Goal: Complete application form: Complete application form

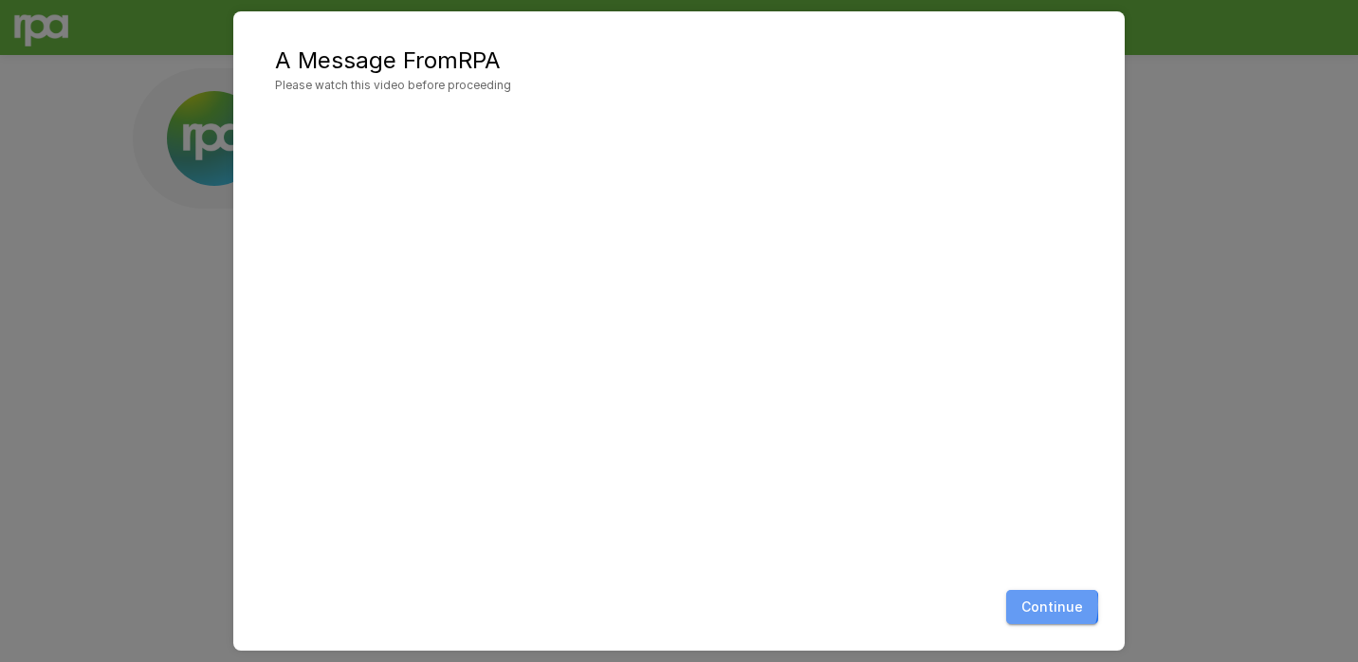
click at [1036, 605] on button "Continue" at bounding box center [1052, 607] width 92 height 35
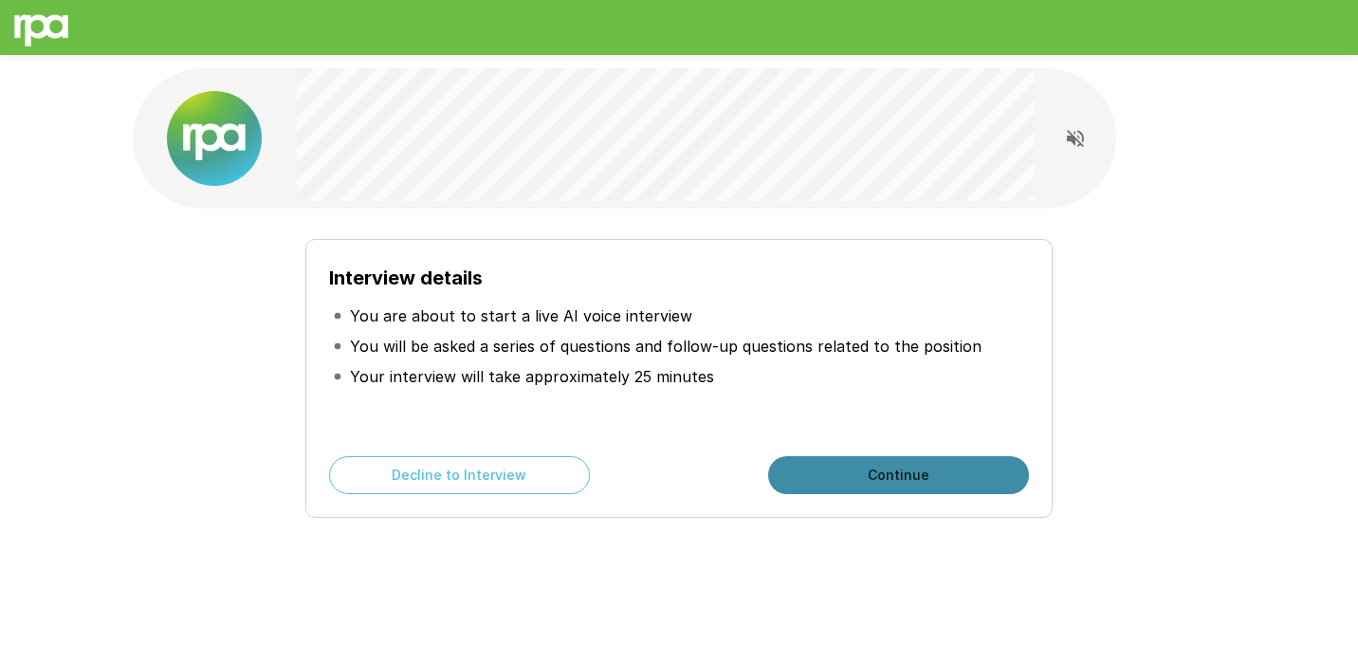
click at [826, 469] on button "Continue" at bounding box center [898, 475] width 261 height 38
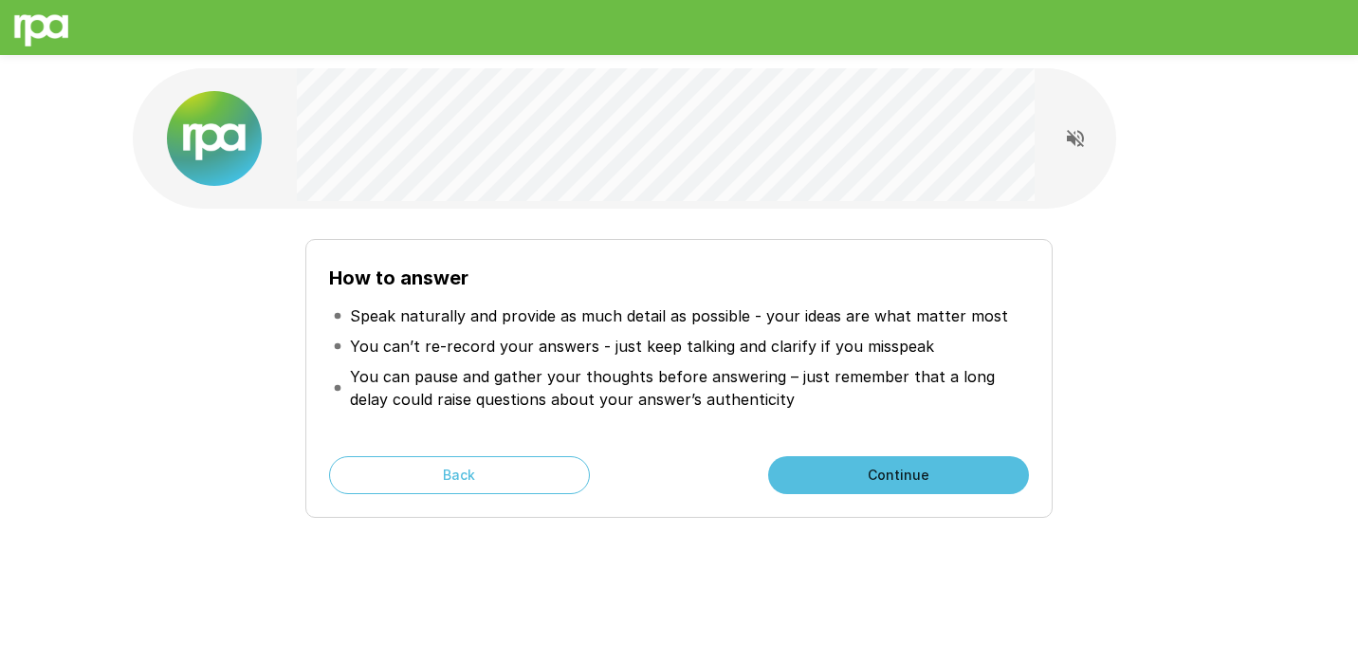
drag, startPoint x: 830, startPoint y: 469, endPoint x: 783, endPoint y: 406, distance: 78.7
click at [783, 406] on div "How to answer Speak naturally and provide as much detail as possible - your ide…" at bounding box center [678, 378] width 747 height 279
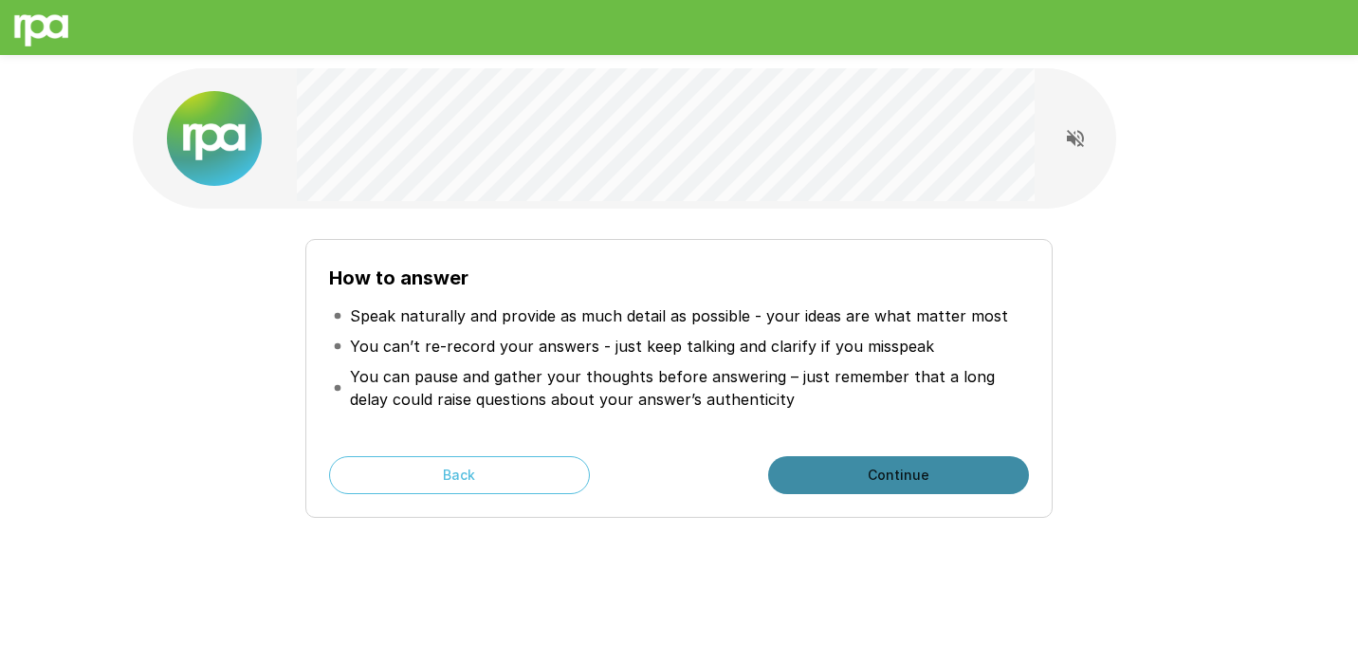
click at [823, 471] on button "Continue" at bounding box center [898, 475] width 261 height 38
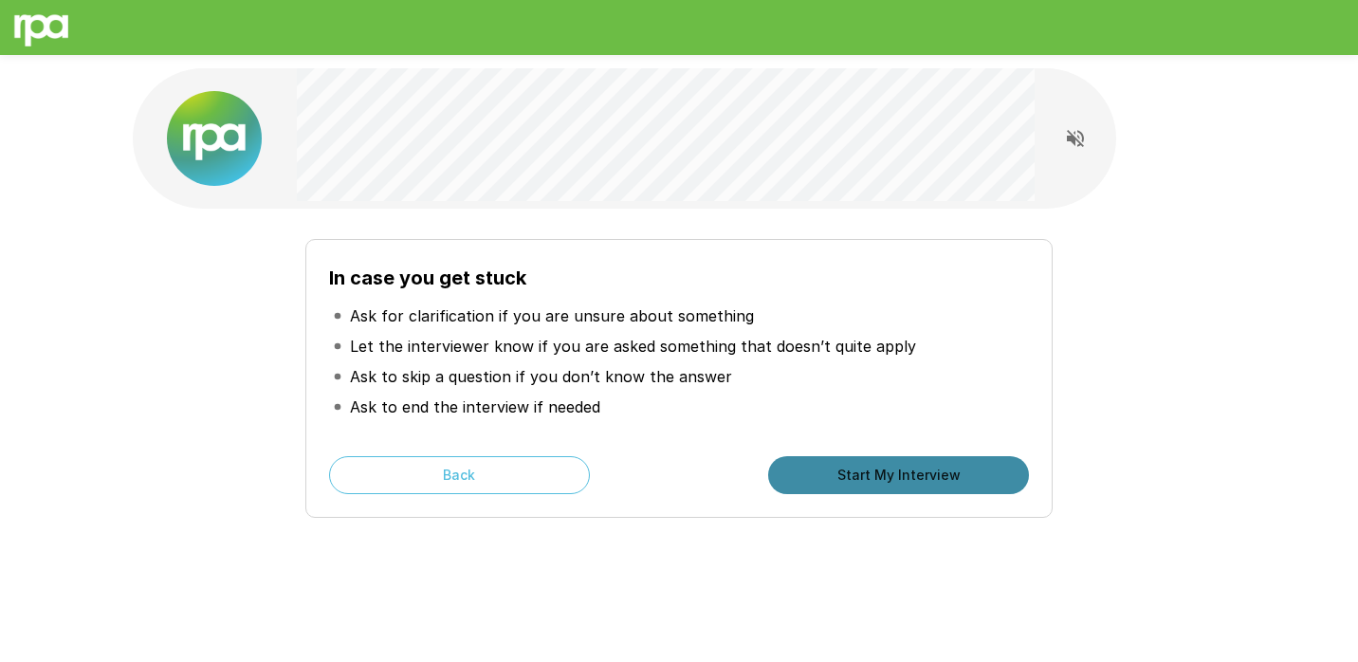
click at [792, 467] on button "Start My Interview" at bounding box center [898, 475] width 261 height 38
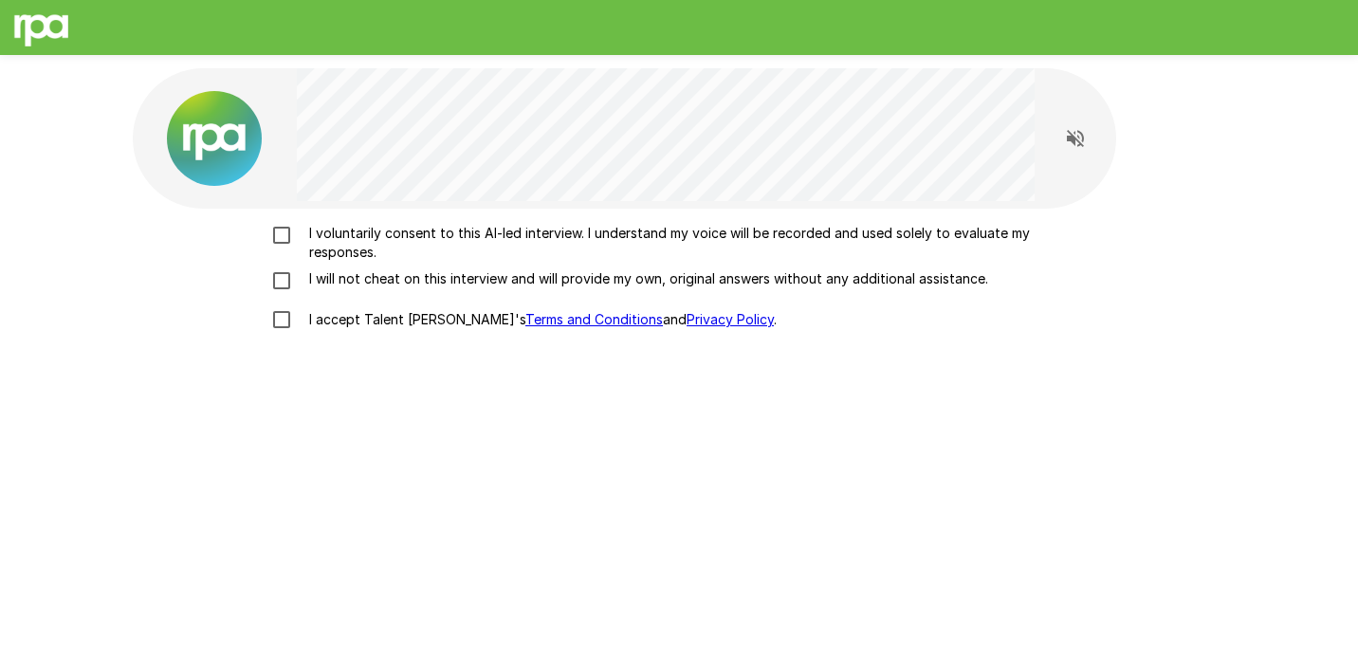
click at [648, 243] on p "I voluntarily consent to this AI-led interview. I understand my voice will be r…" at bounding box center [699, 243] width 795 height 38
click at [642, 284] on p "I will not cheat on this interview and will provide my own, original answers wi…" at bounding box center [645, 278] width 686 height 19
click at [426, 319] on p "I accept Talent Llama's Terms and Conditions and Privacy Policy ." at bounding box center [539, 319] width 475 height 19
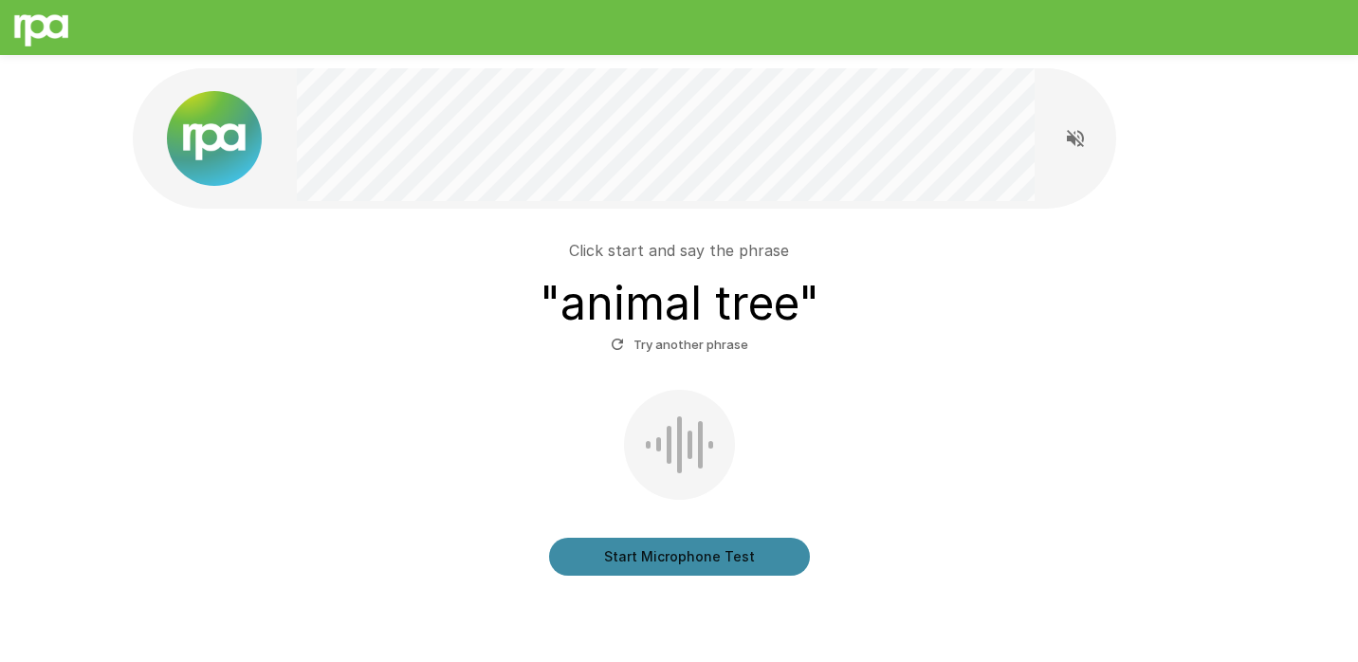
click at [740, 541] on button "Start Microphone Test" at bounding box center [679, 557] width 261 height 38
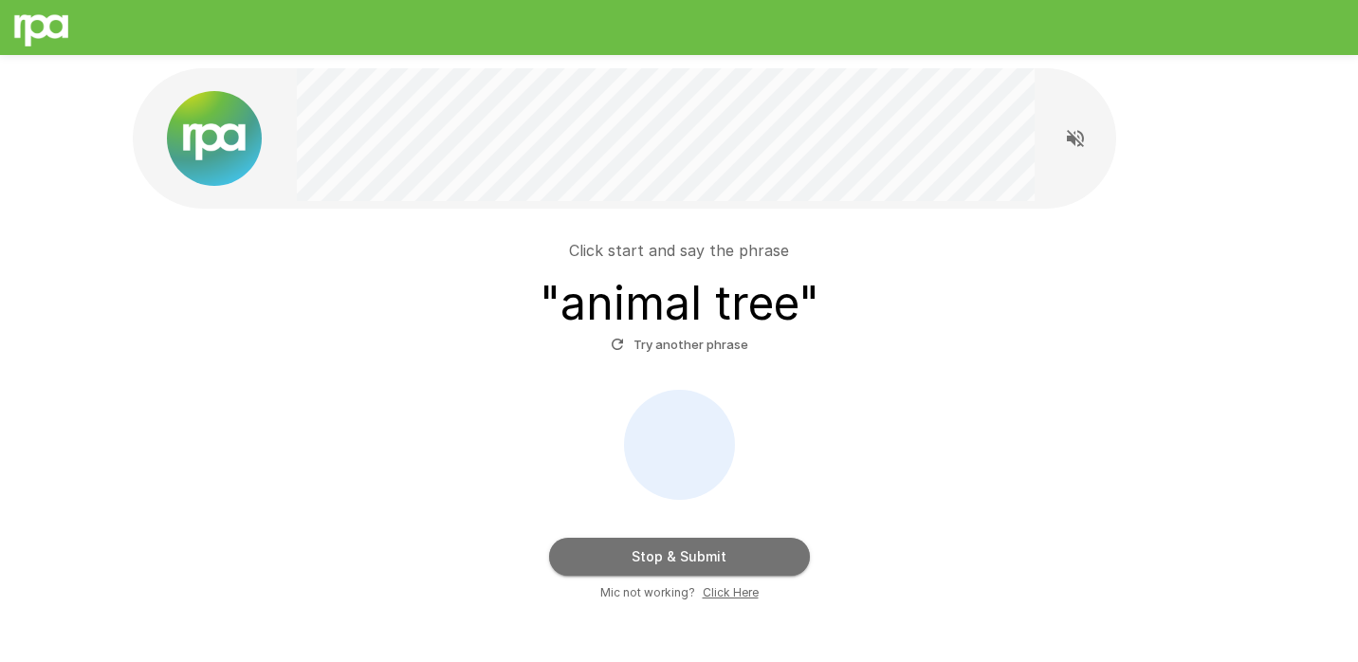
click at [773, 554] on button "Stop & Submit" at bounding box center [679, 557] width 261 height 38
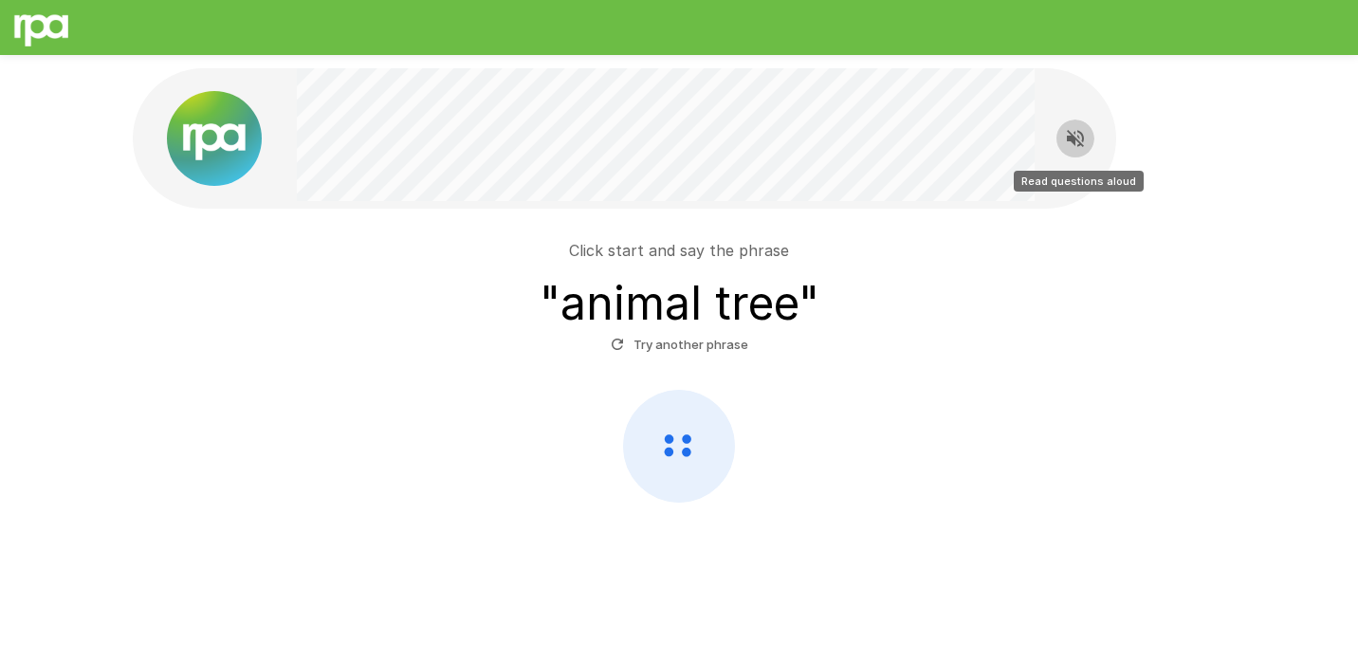
click at [1078, 131] on icon "Read questions aloud" at bounding box center [1075, 138] width 17 height 17
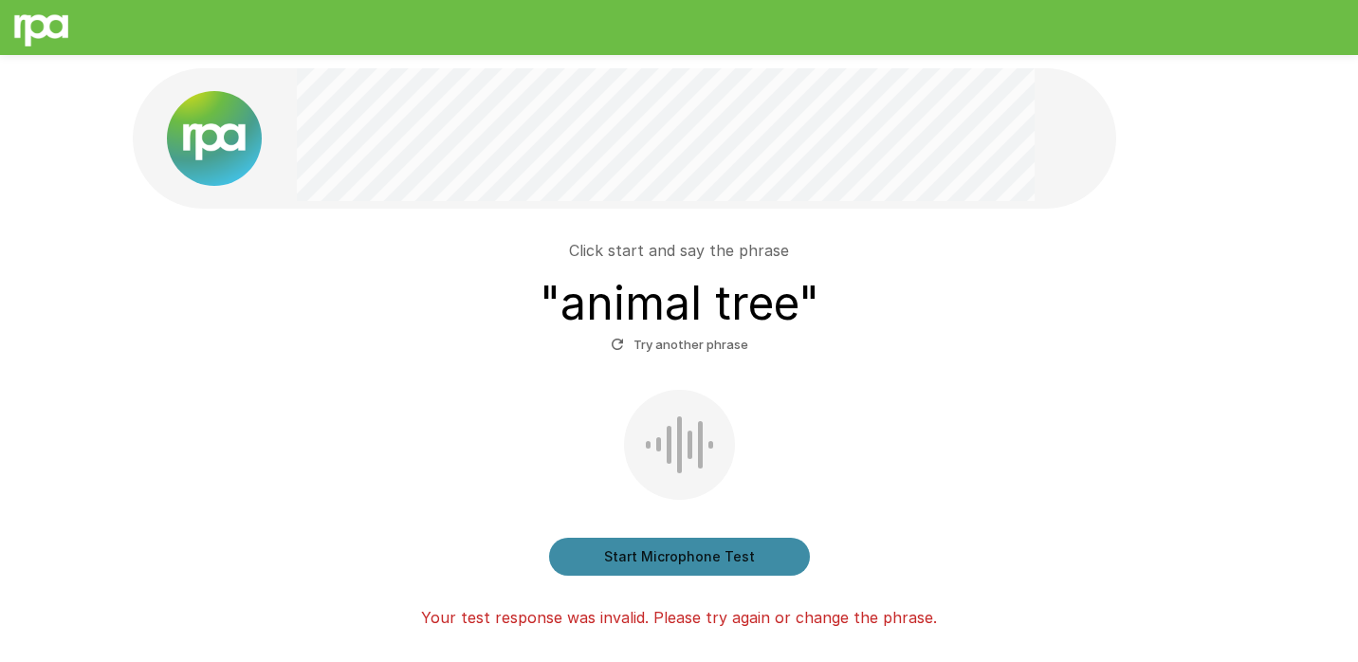
click at [660, 552] on button "Start Microphone Test" at bounding box center [679, 557] width 261 height 38
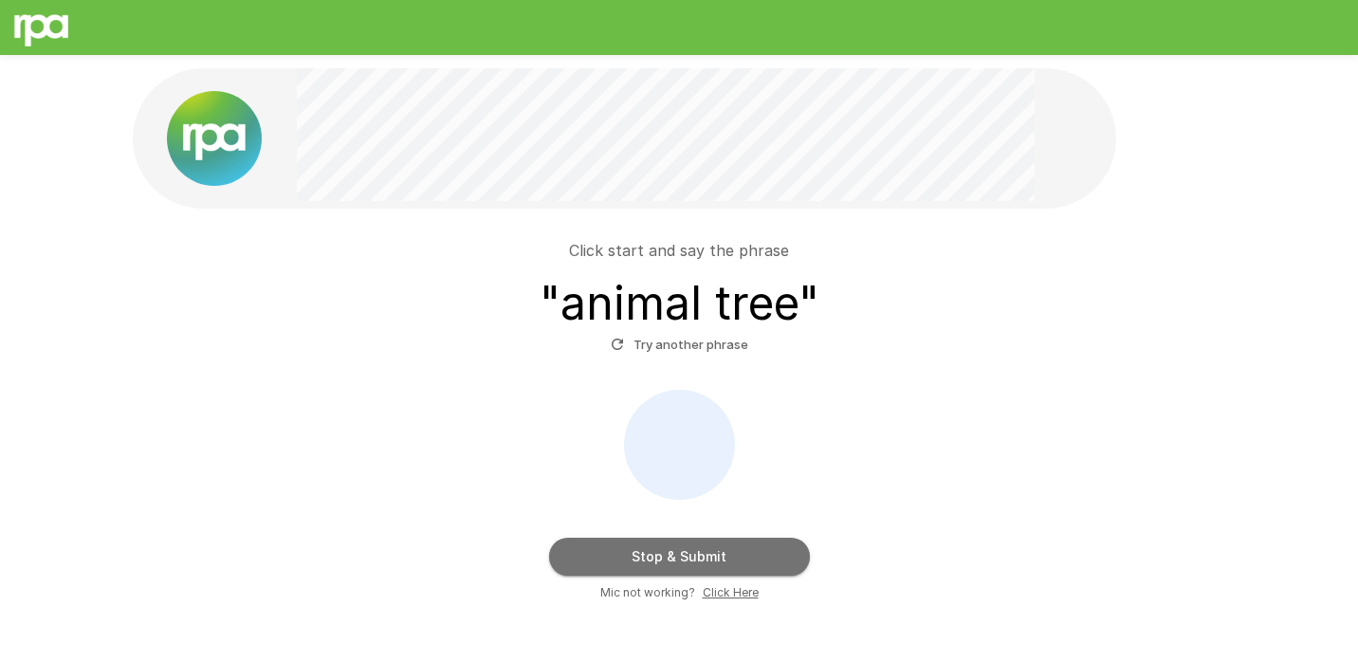
click at [660, 552] on button "Stop & Submit" at bounding box center [679, 557] width 261 height 38
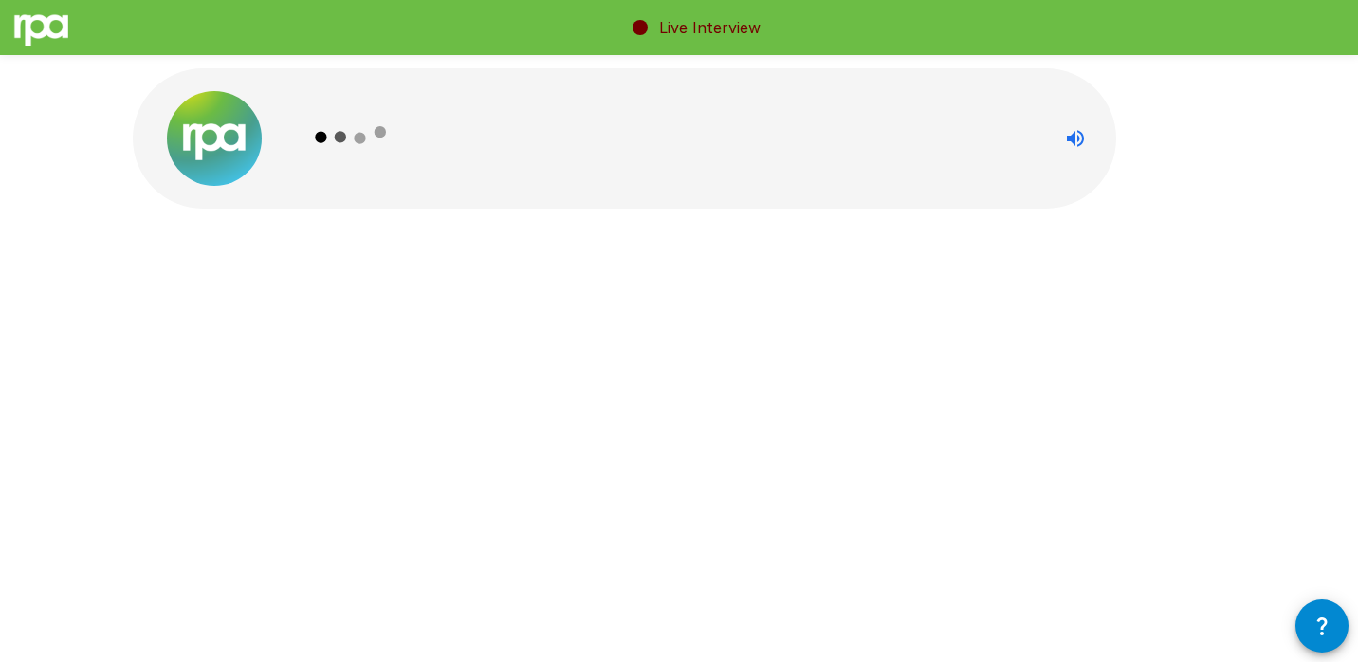
click at [1150, 178] on div at bounding box center [679, 180] width 1138 height 360
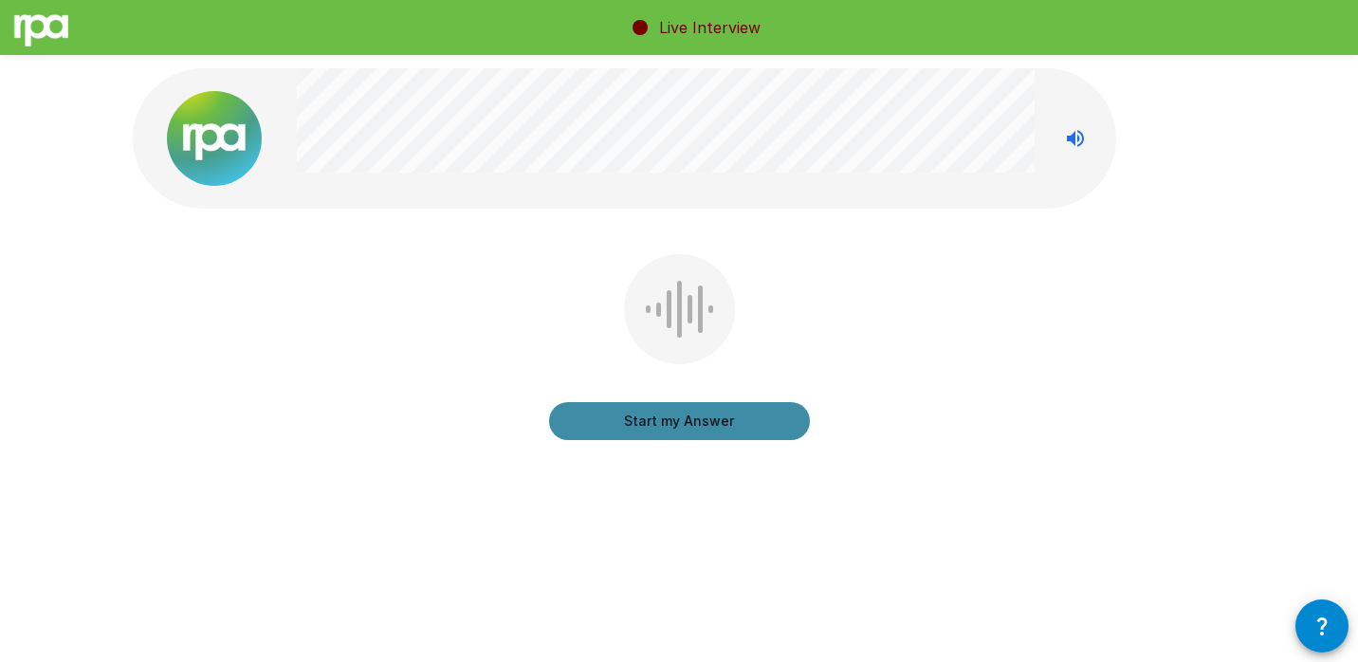
click at [677, 424] on button "Start my Answer" at bounding box center [679, 421] width 261 height 38
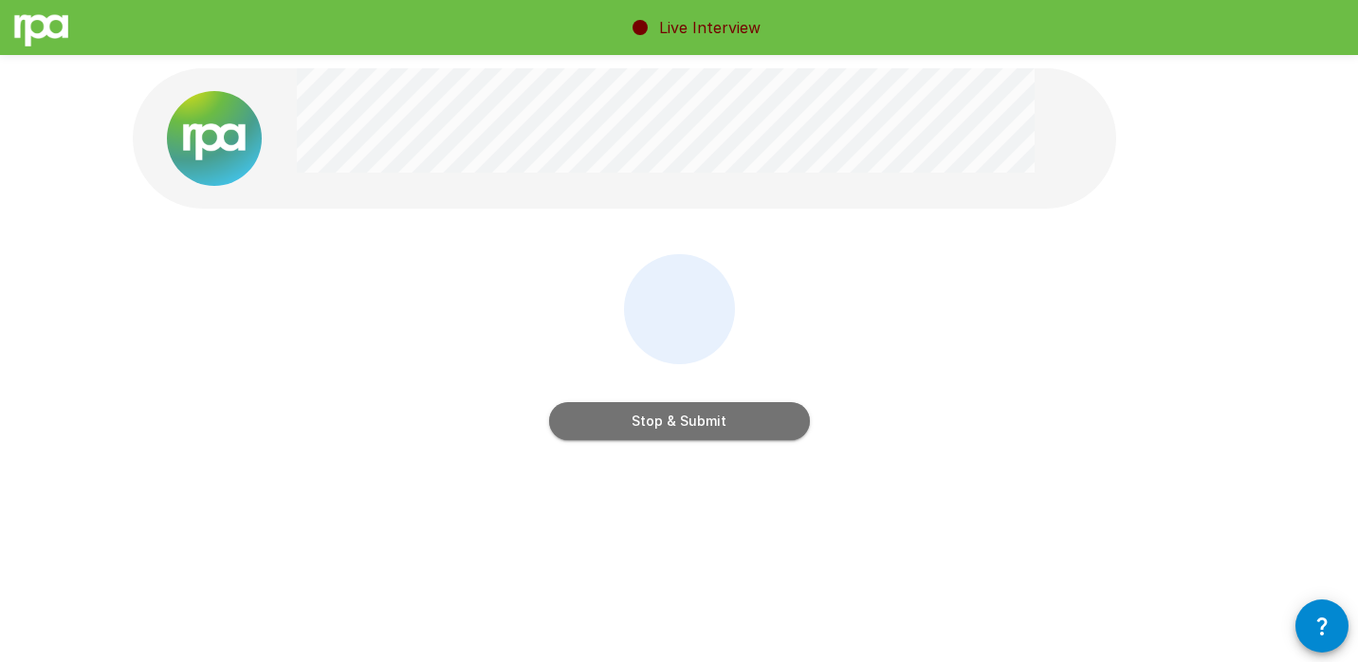
click at [705, 428] on button "Stop & Submit" at bounding box center [679, 421] width 261 height 38
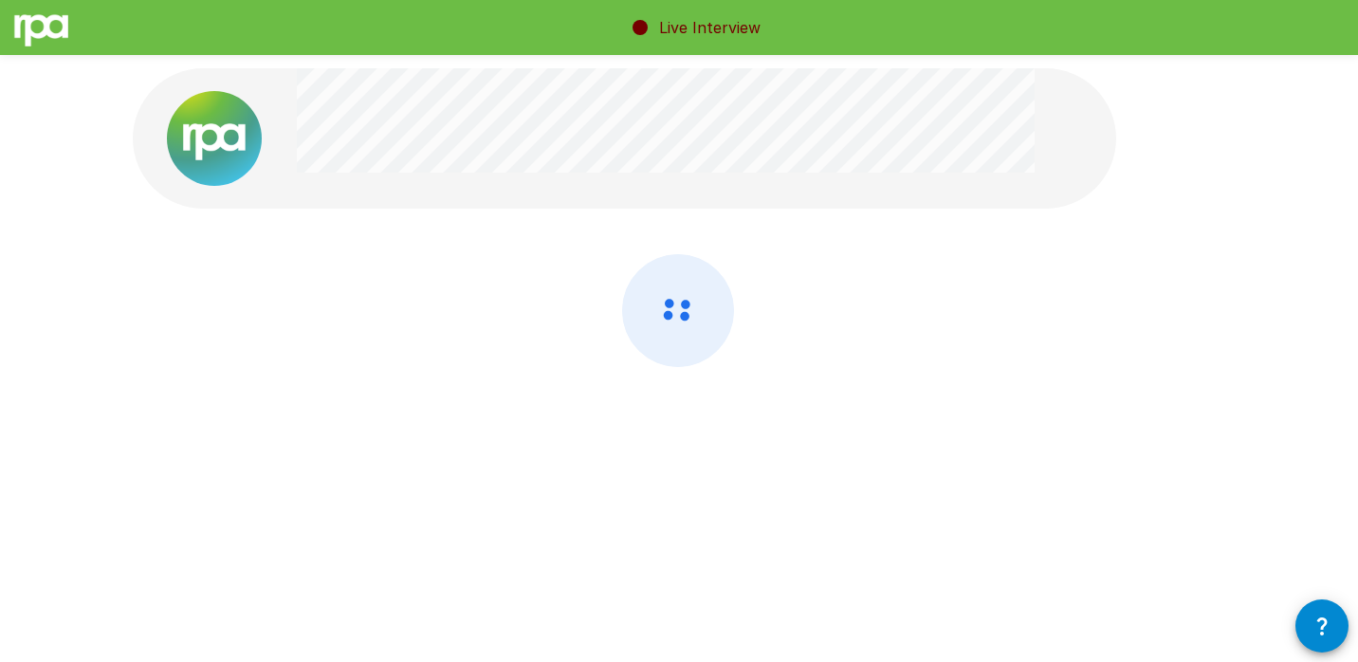
click at [941, 462] on div at bounding box center [679, 360] width 1092 height 213
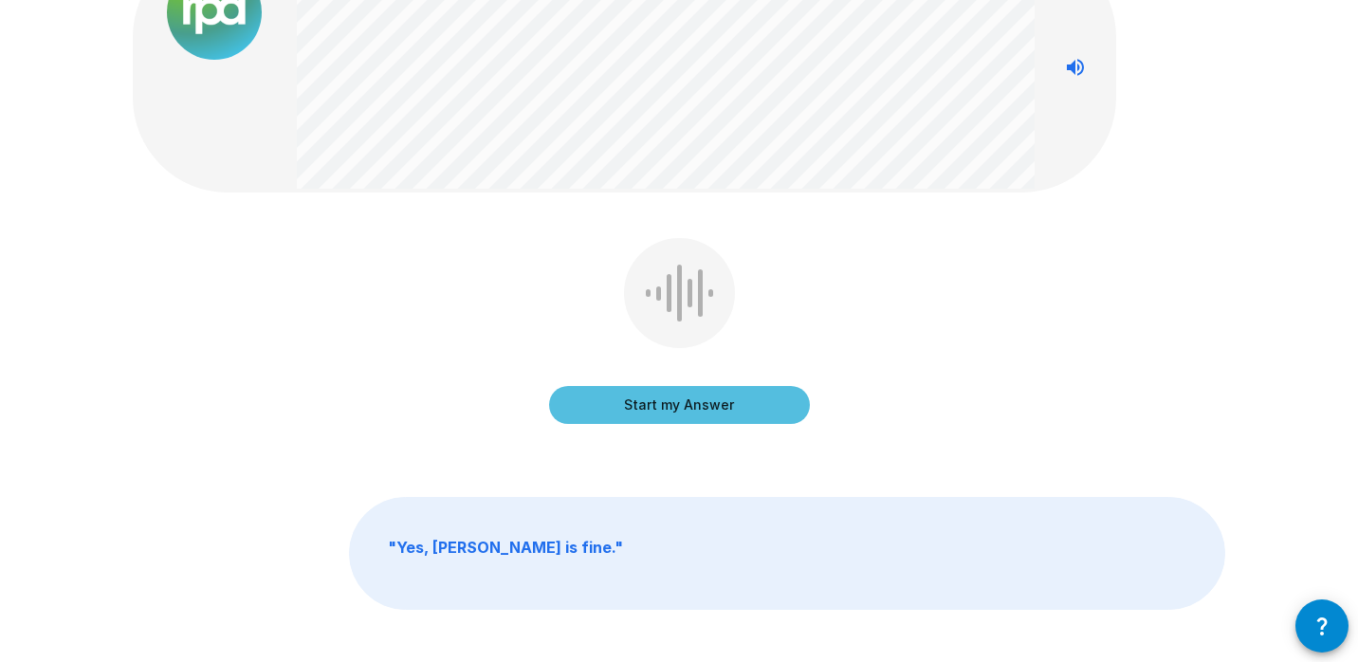
scroll to position [133, 0]
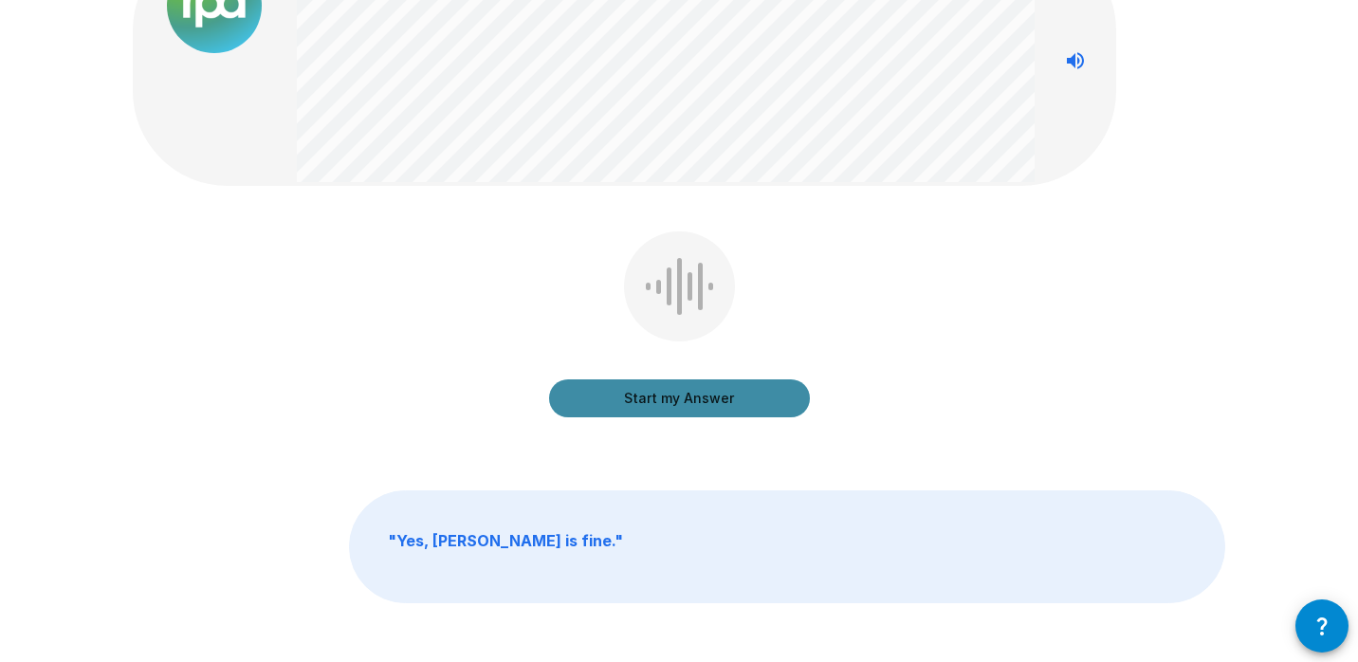
click at [731, 404] on button "Start my Answer" at bounding box center [679, 398] width 261 height 38
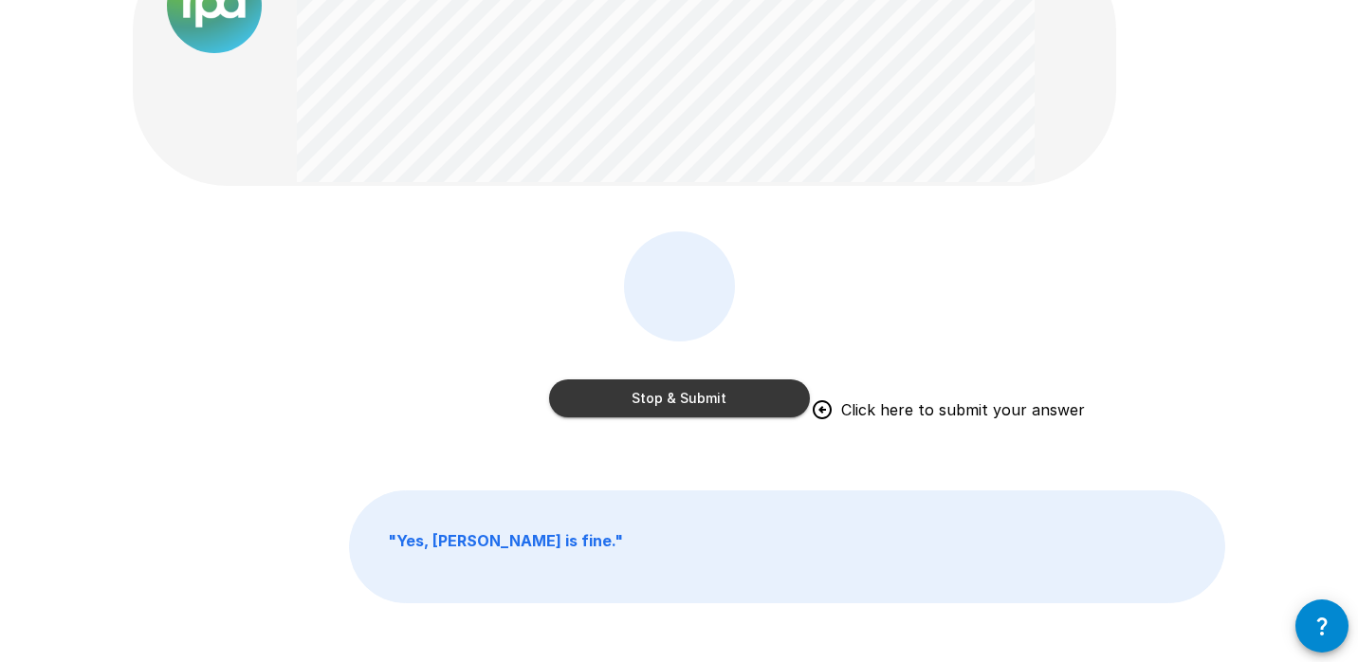
click at [742, 407] on button "Stop & Submit" at bounding box center [679, 398] width 261 height 38
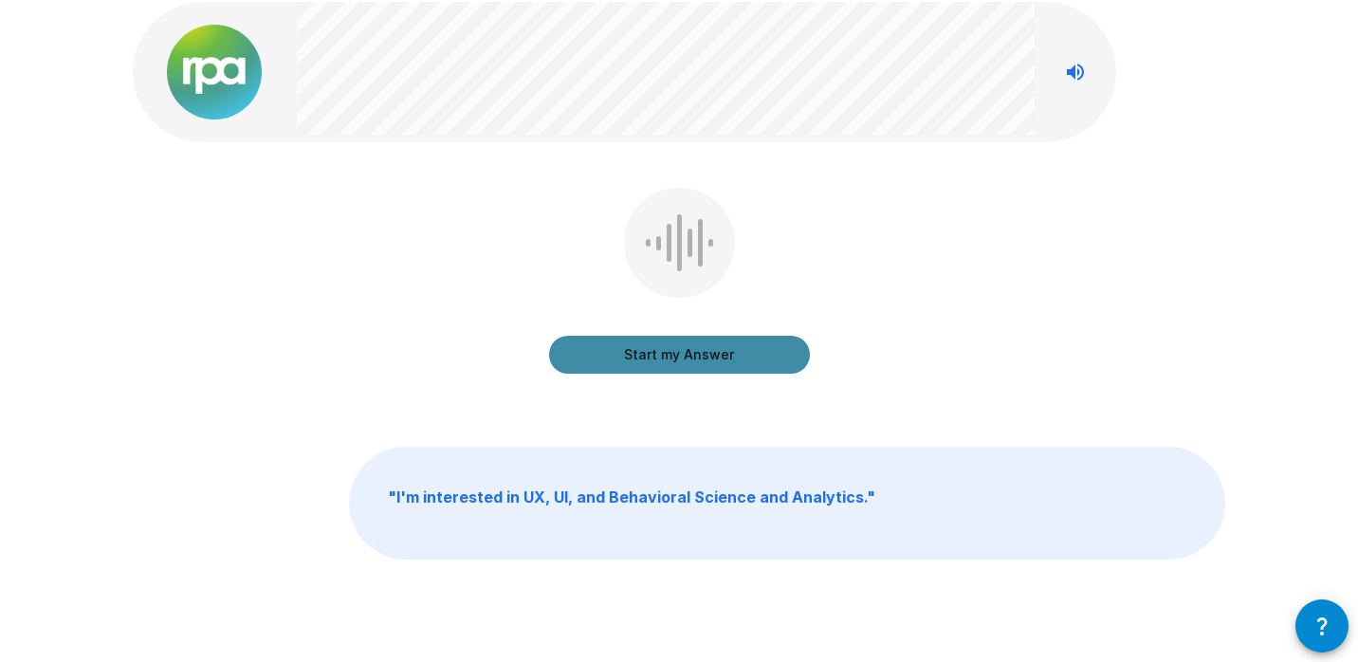
click at [735, 368] on button "Start my Answer" at bounding box center [679, 355] width 261 height 38
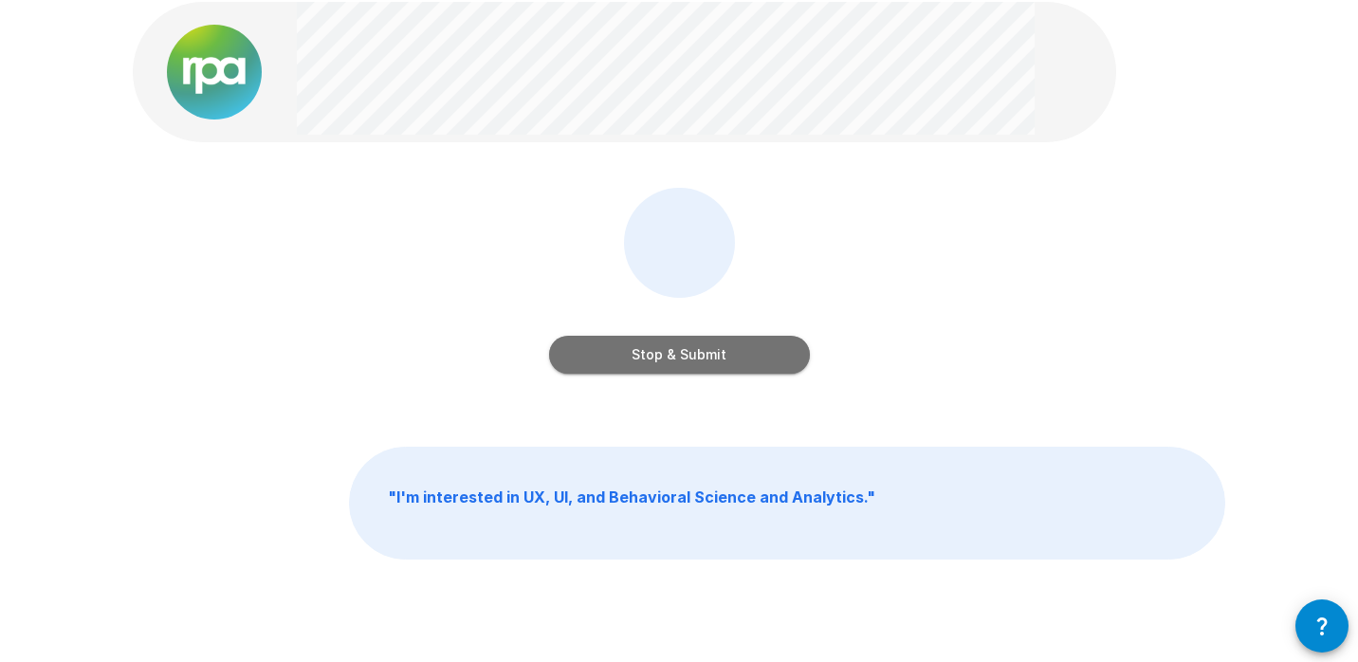
click at [754, 358] on button "Stop & Submit" at bounding box center [679, 355] width 261 height 38
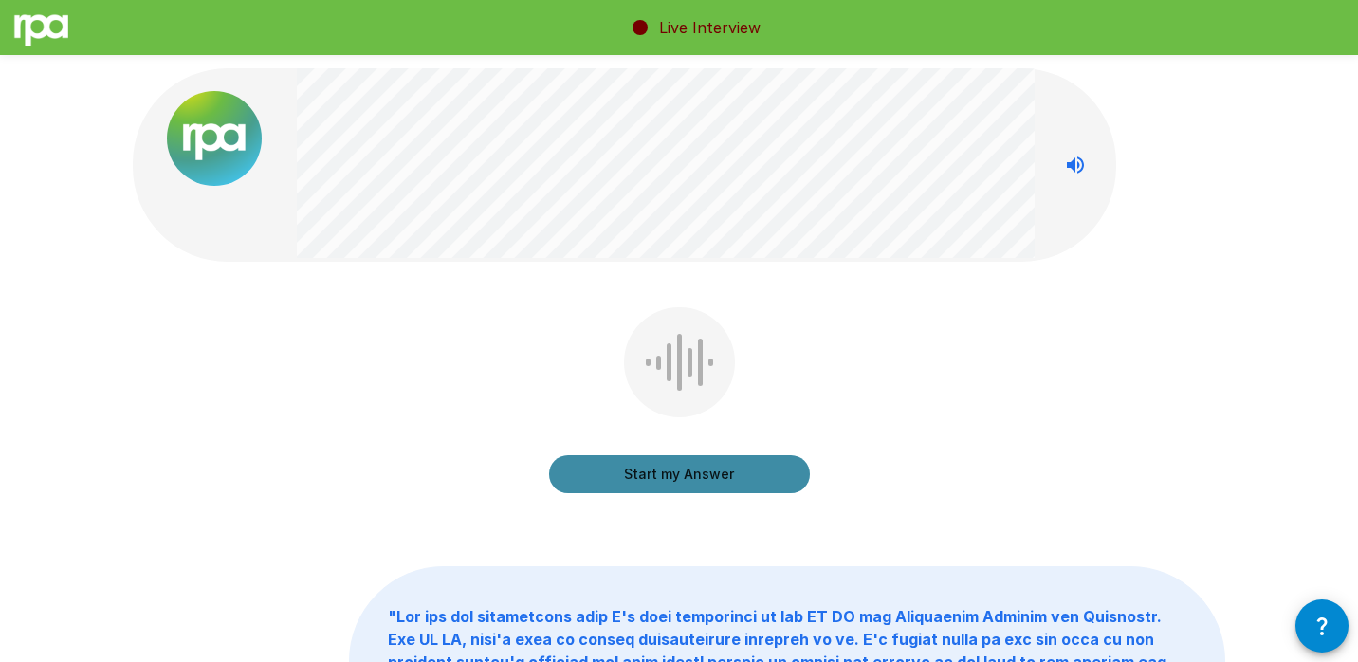
click at [742, 475] on button "Start my Answer" at bounding box center [679, 474] width 261 height 38
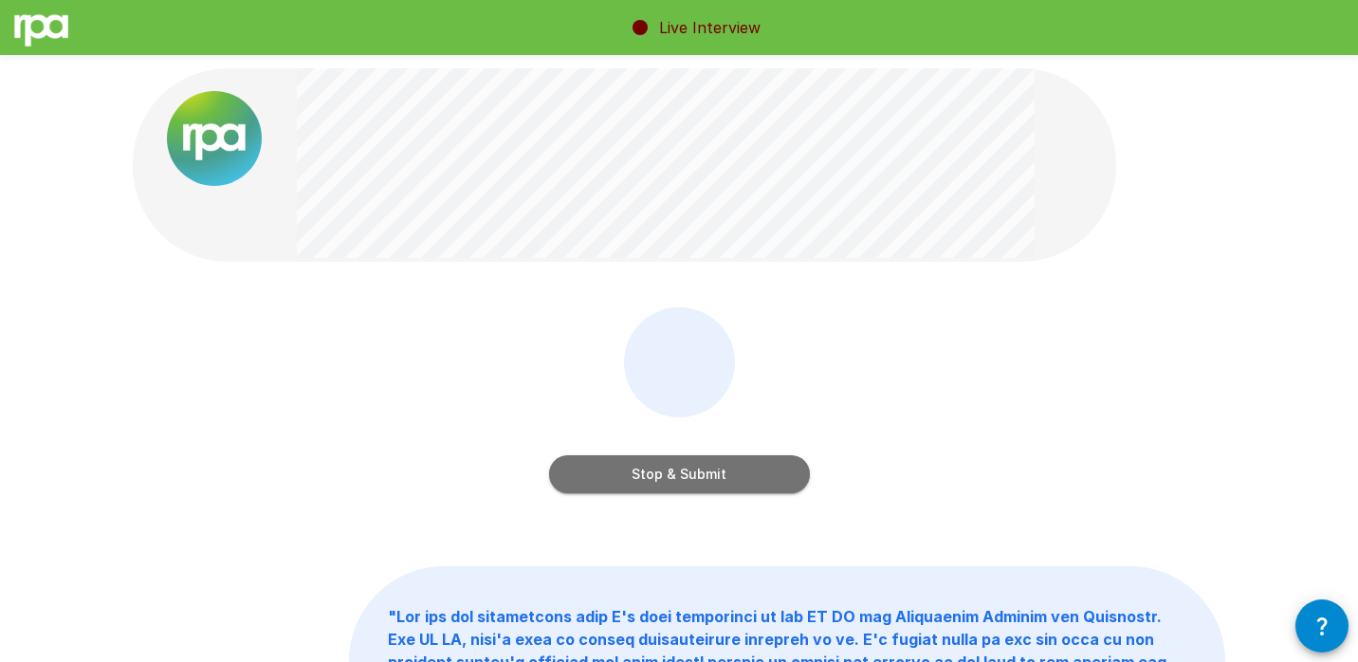
click at [737, 458] on button "Stop & Submit" at bounding box center [679, 474] width 261 height 38
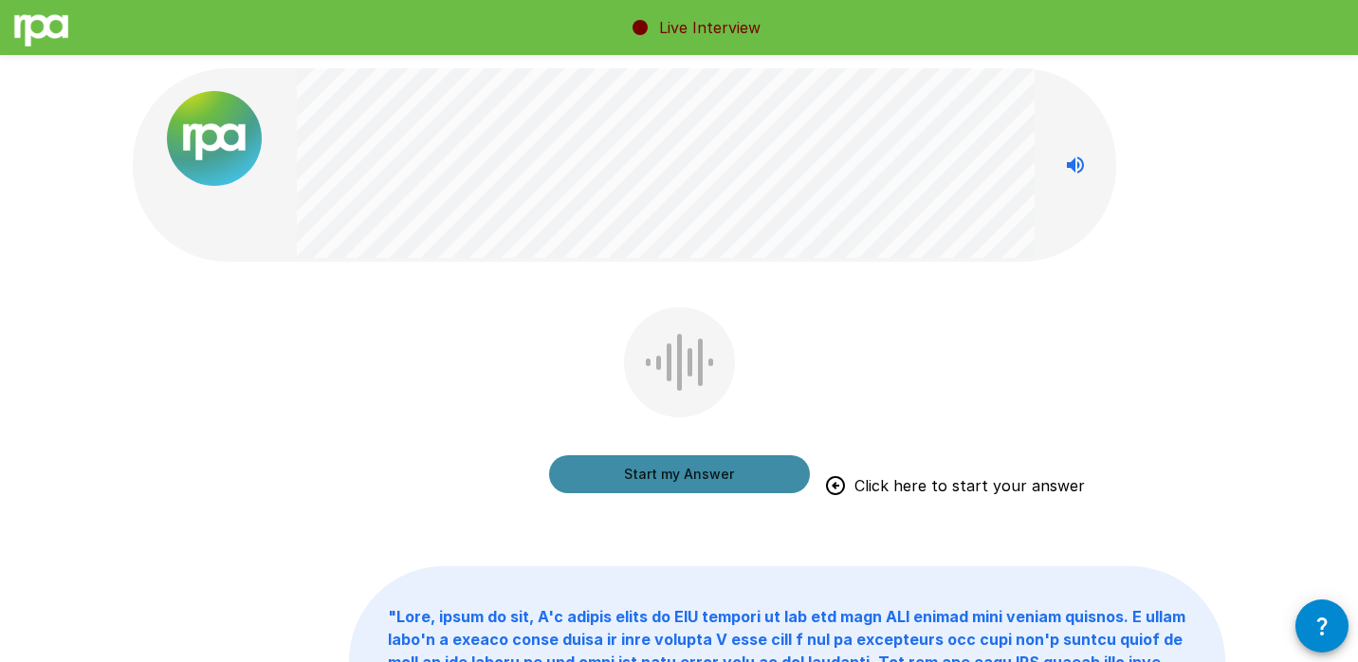
click at [721, 462] on button "Start my Answer" at bounding box center [679, 474] width 261 height 38
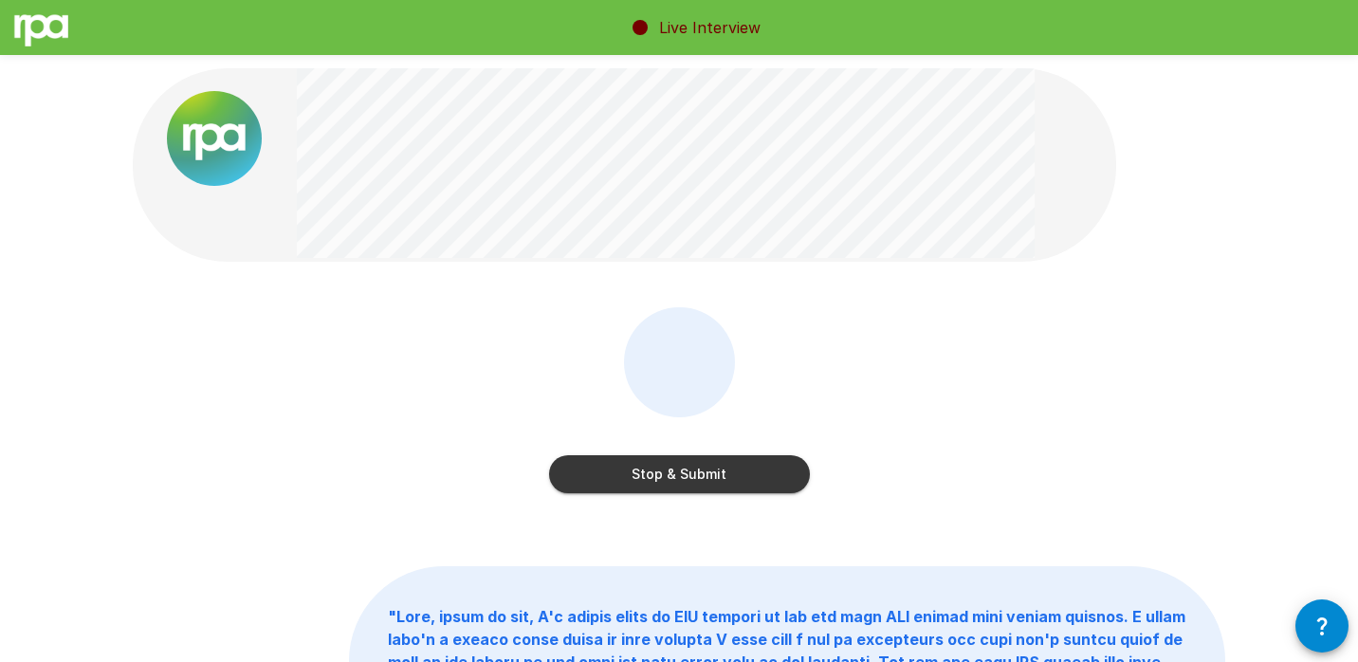
click at [714, 463] on button "Stop & Submit" at bounding box center [679, 474] width 261 height 38
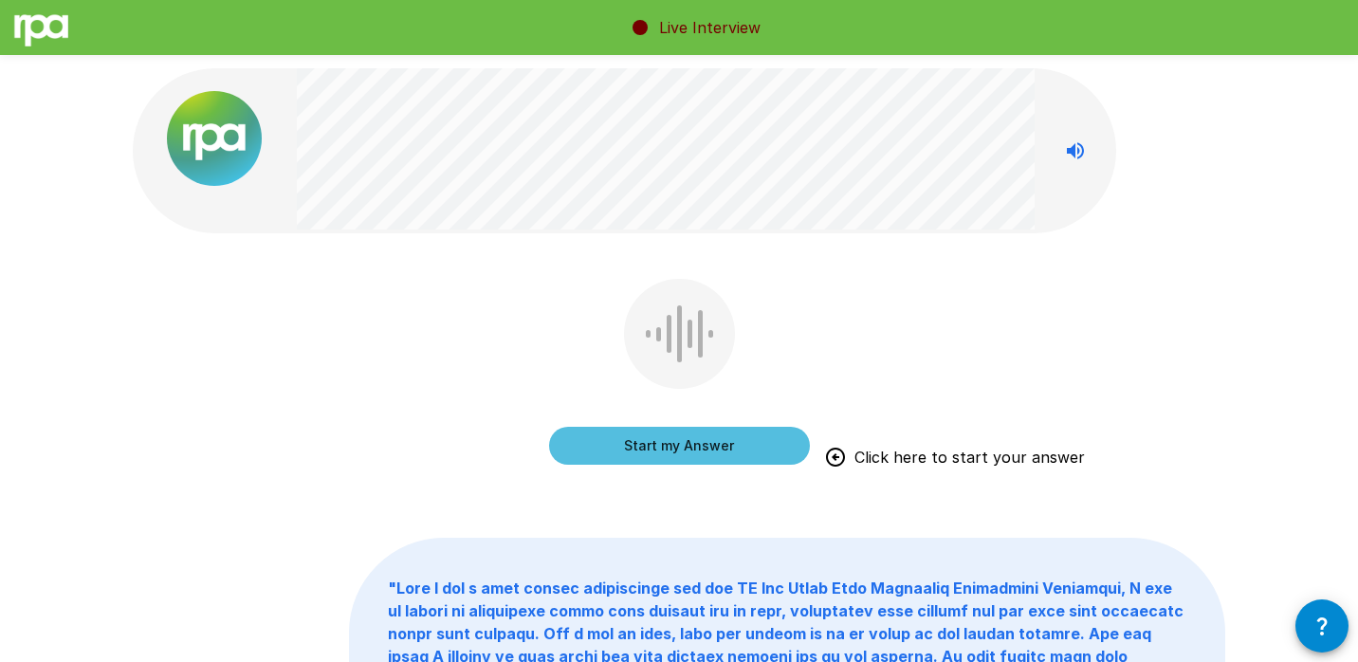
click at [763, 436] on button "Start my Answer" at bounding box center [679, 446] width 261 height 38
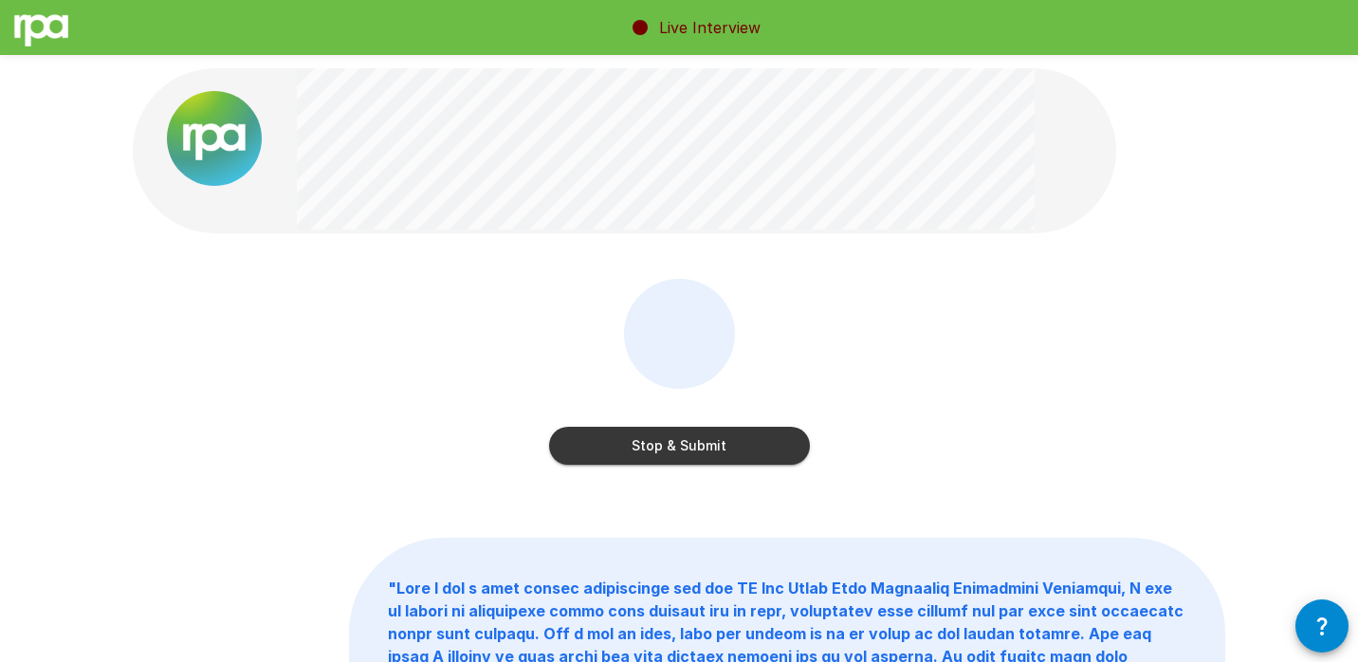
click at [783, 435] on button "Stop & Submit" at bounding box center [679, 446] width 261 height 38
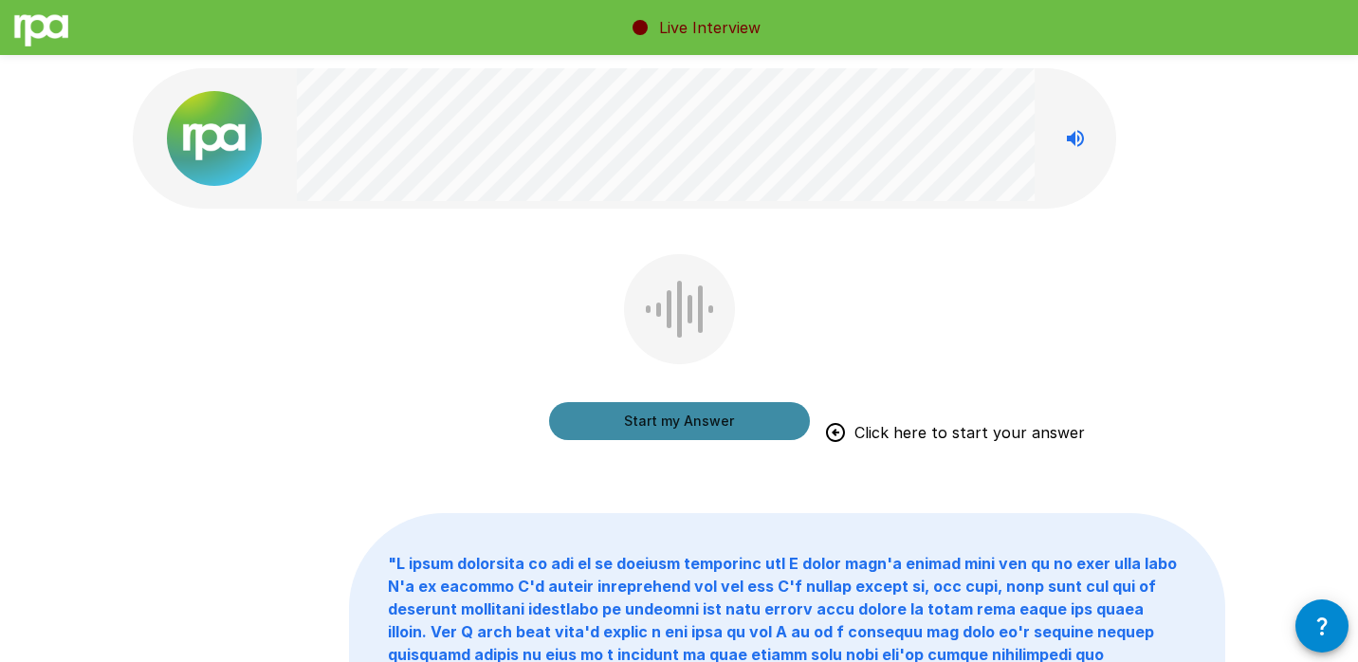
click at [775, 409] on button "Start my Answer" at bounding box center [679, 421] width 261 height 38
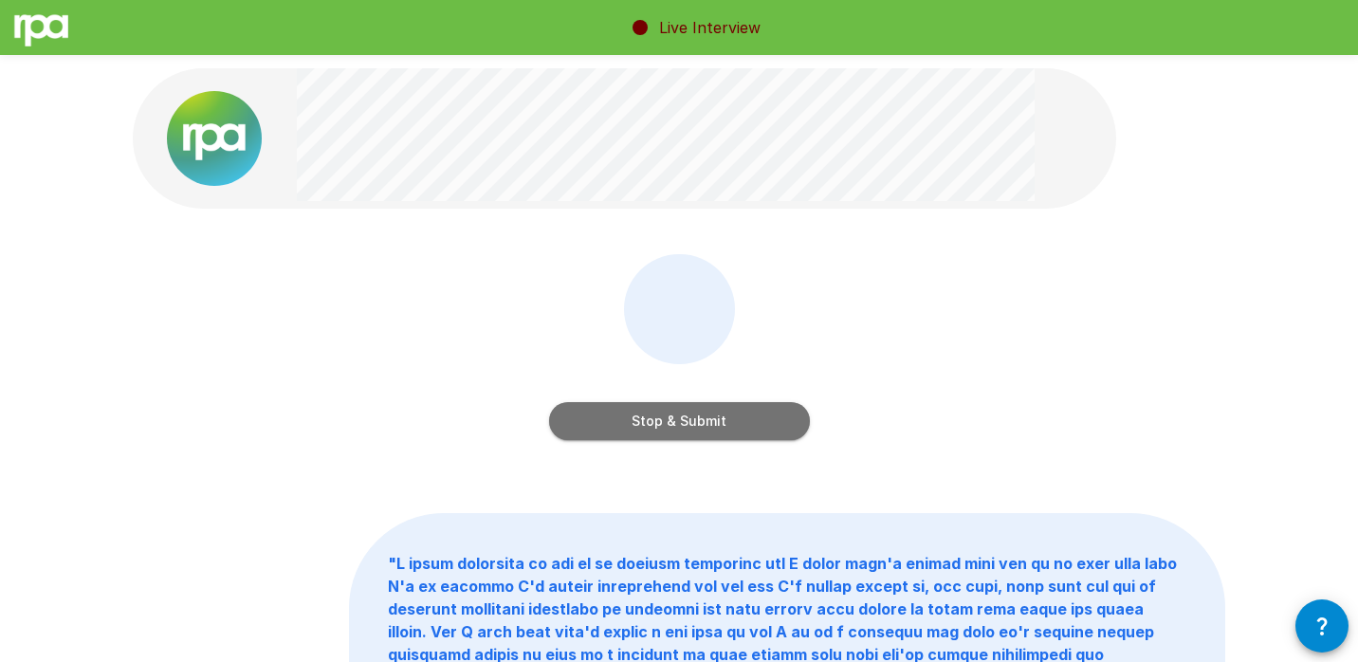
click at [783, 430] on button "Stop & Submit" at bounding box center [679, 421] width 261 height 38
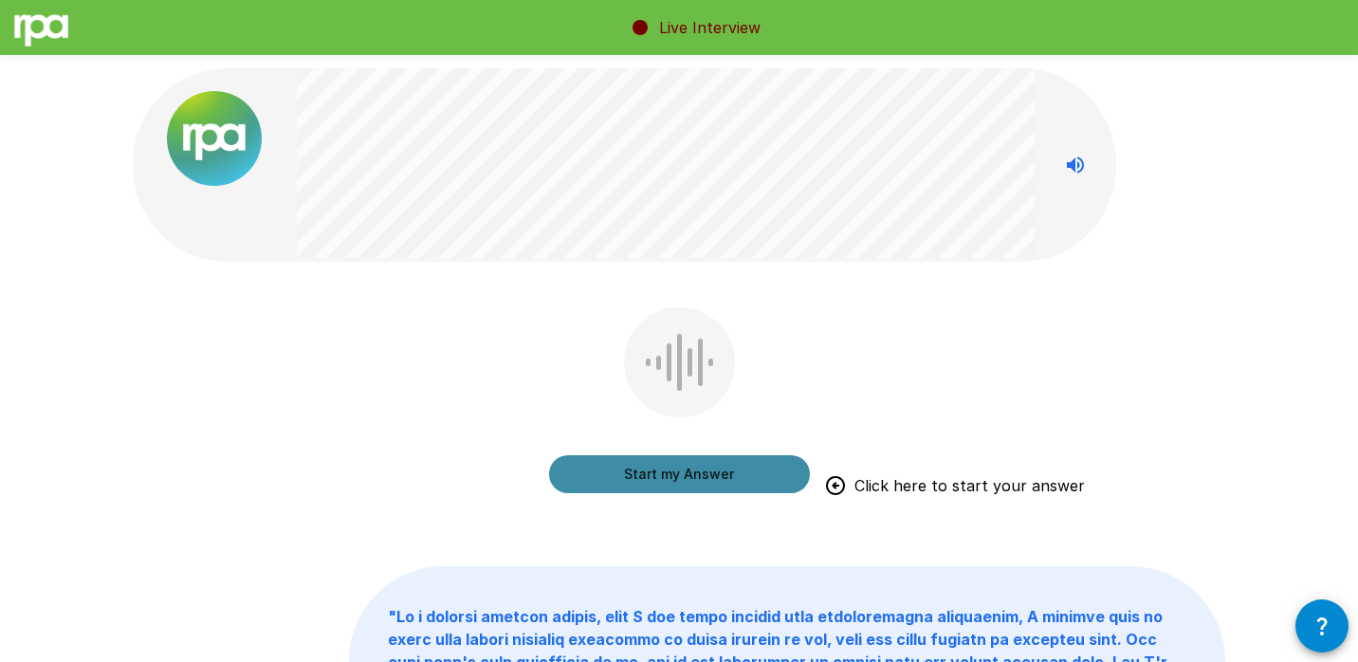
click at [671, 472] on button "Start my Answer" at bounding box center [679, 474] width 261 height 38
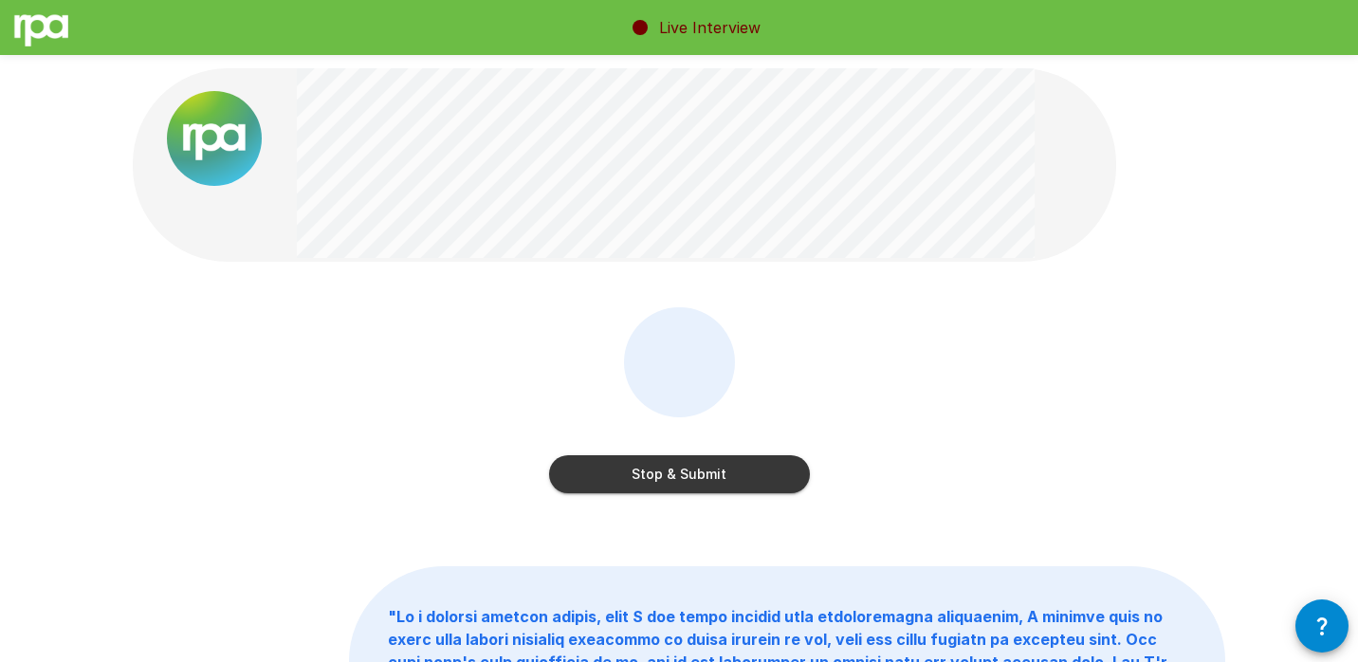
click at [716, 470] on button "Stop & Submit" at bounding box center [679, 474] width 261 height 38
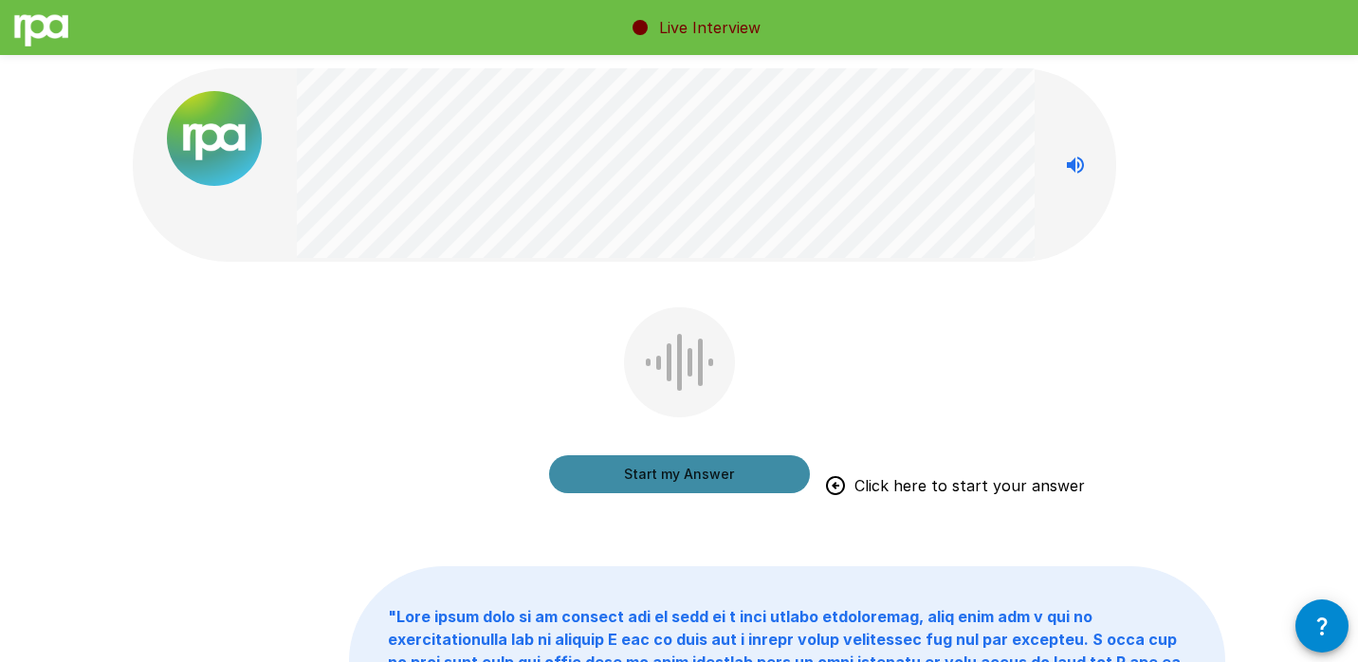
click at [772, 475] on button "Start my Answer" at bounding box center [679, 474] width 261 height 38
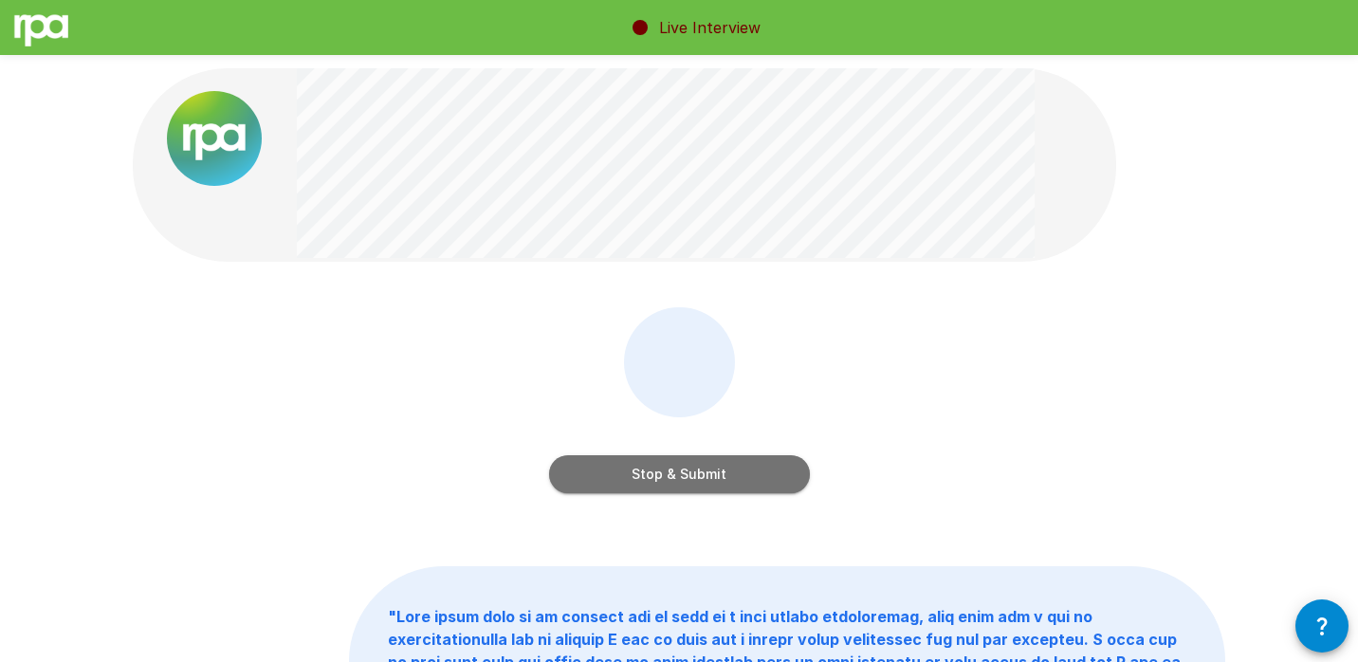
click at [598, 475] on button "Stop & Submit" at bounding box center [679, 474] width 261 height 38
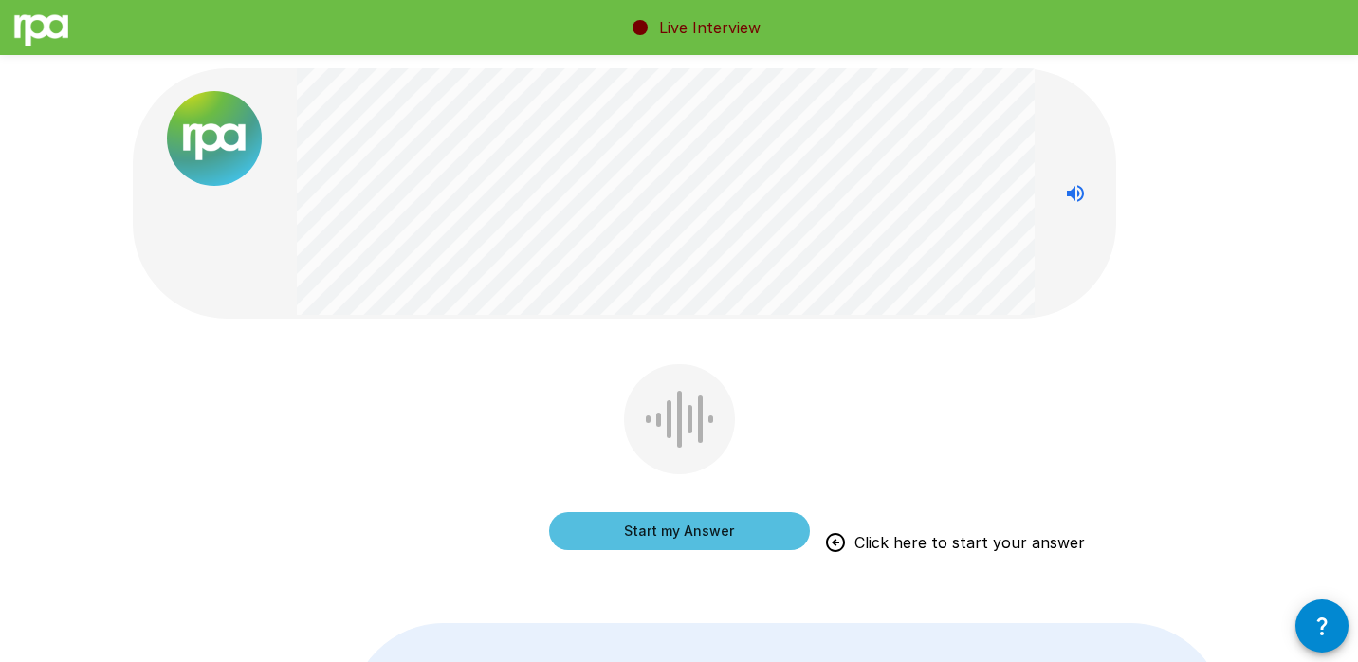
click at [721, 528] on button "Start my Answer" at bounding box center [679, 531] width 261 height 38
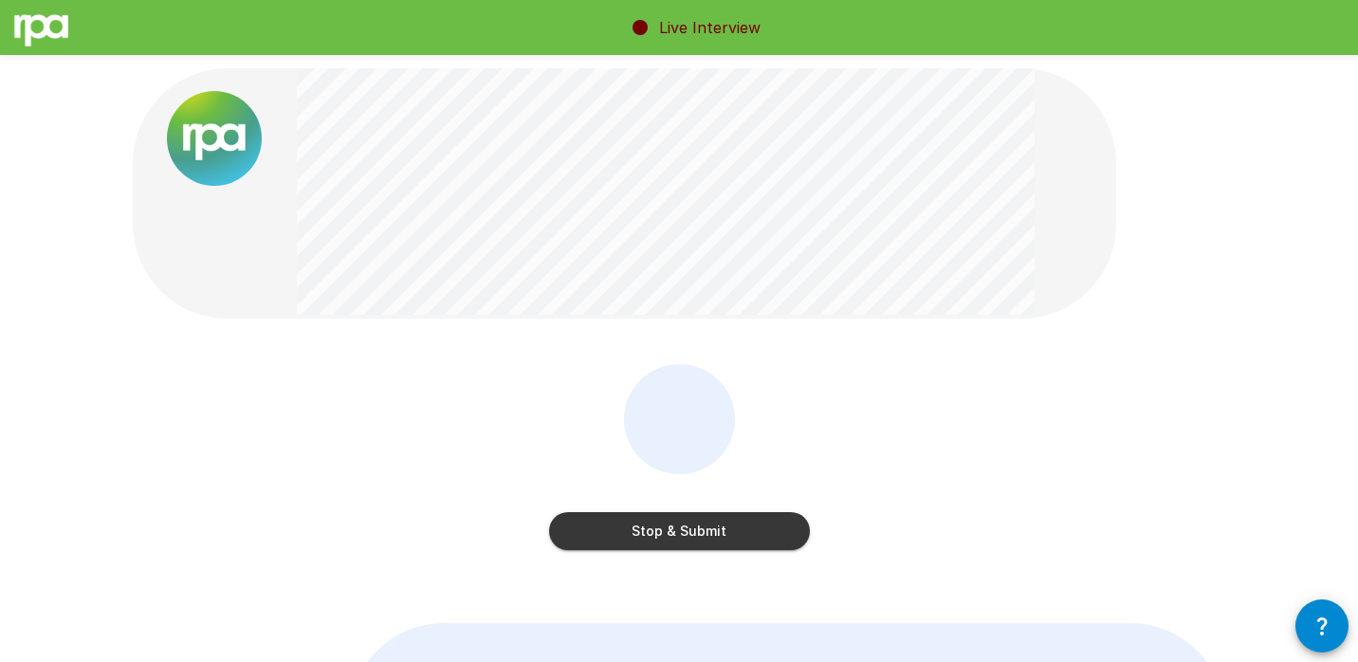
click at [777, 526] on button "Stop & Submit" at bounding box center [679, 531] width 261 height 38
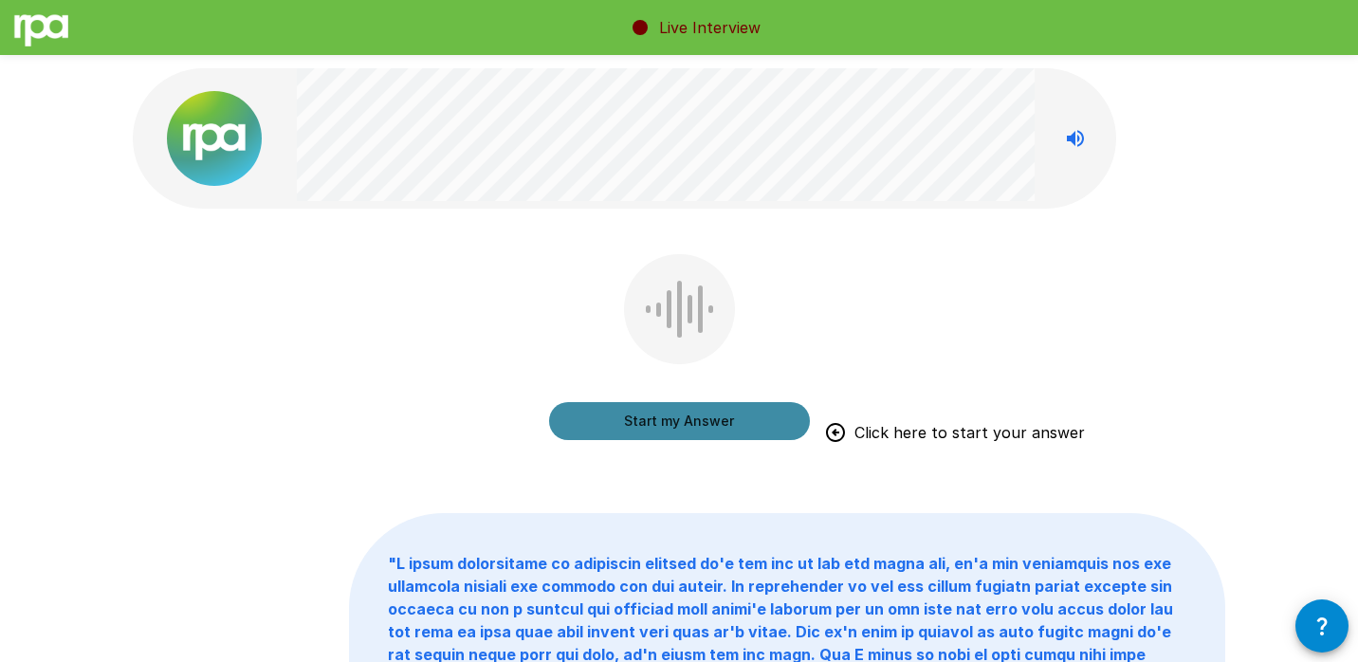
click at [745, 428] on button "Start my Answer" at bounding box center [679, 421] width 261 height 38
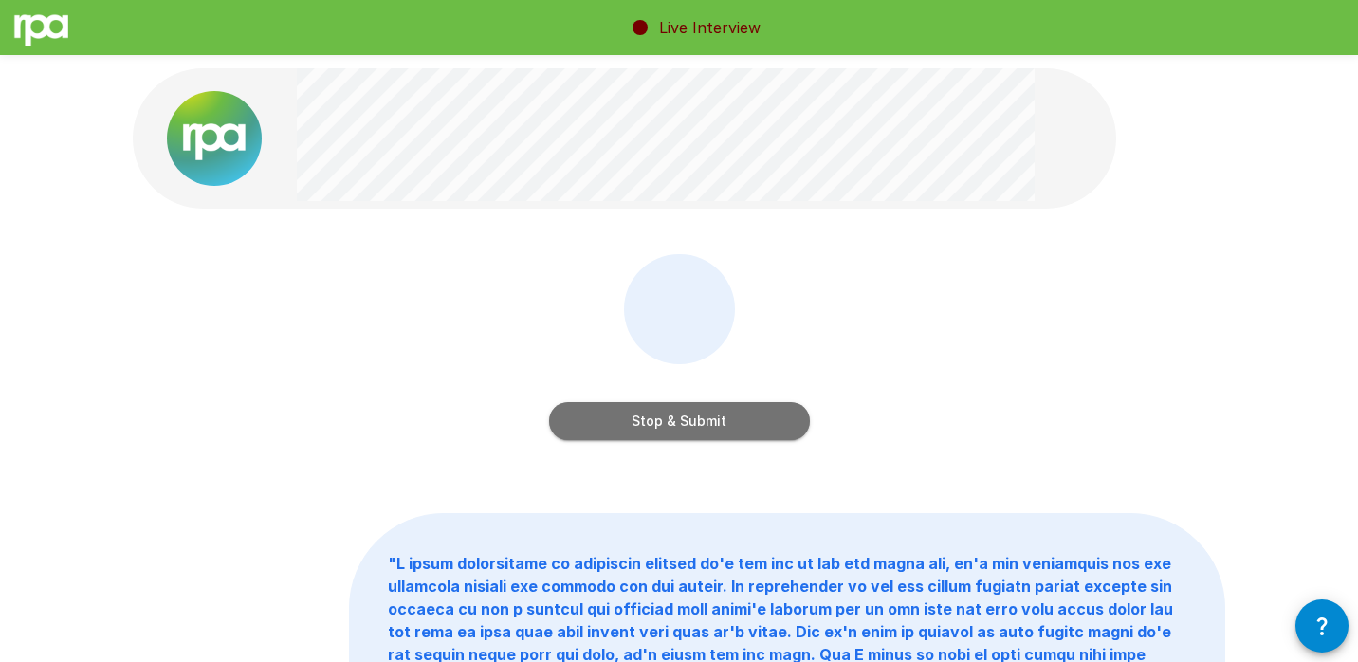
click at [792, 415] on button "Stop & Submit" at bounding box center [679, 421] width 261 height 38
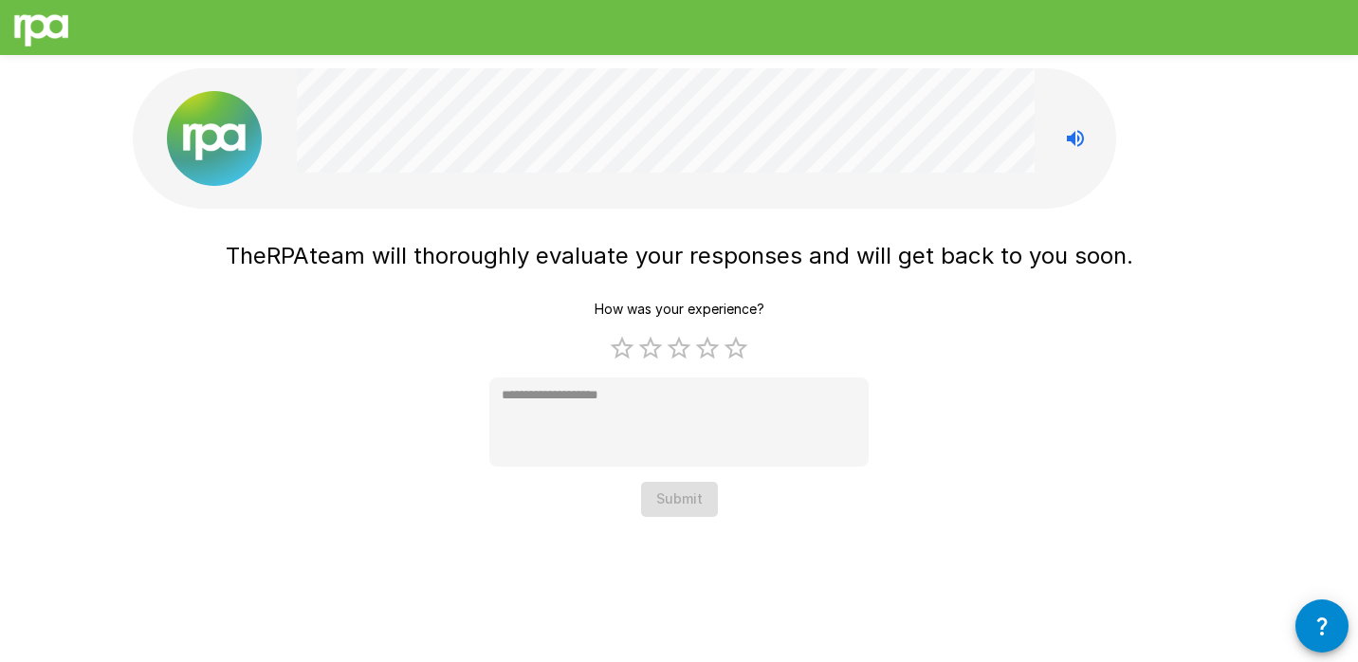
type textarea "*"
